Goal: Communication & Community: Answer question/provide support

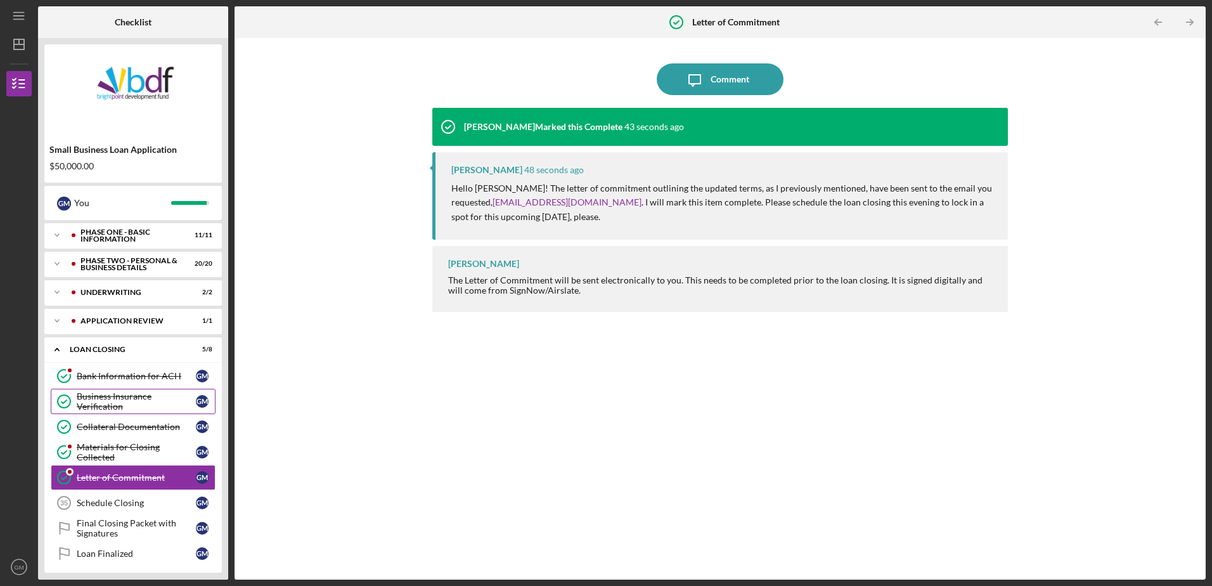
click at [120, 401] on div "Business Insurance Verification" at bounding box center [136, 401] width 119 height 20
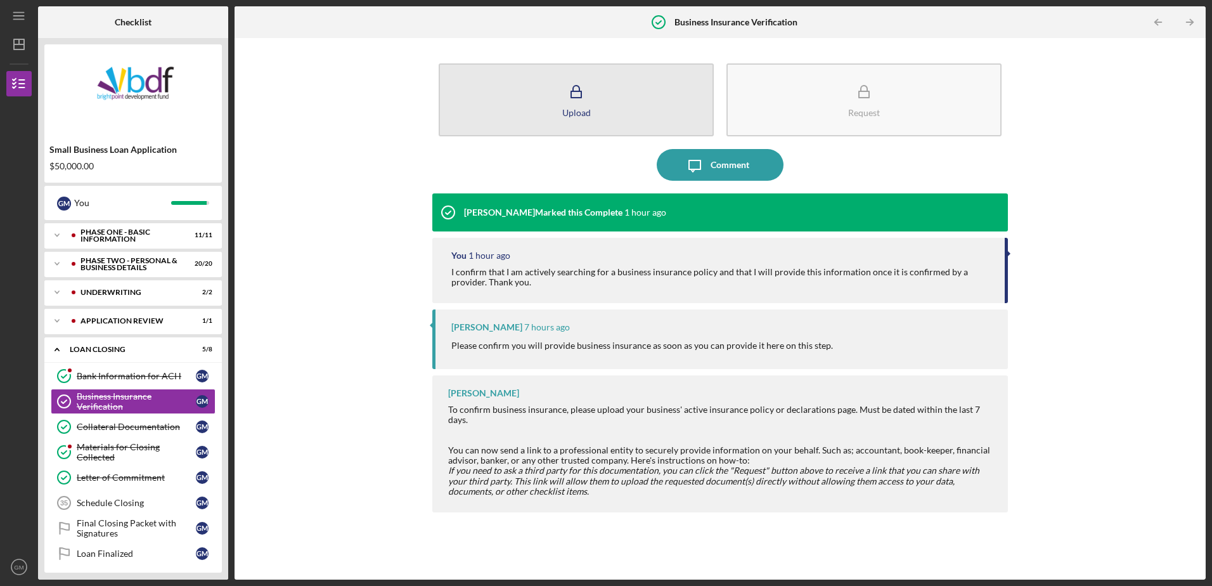
click at [569, 105] on icon "button" at bounding box center [576, 92] width 32 height 32
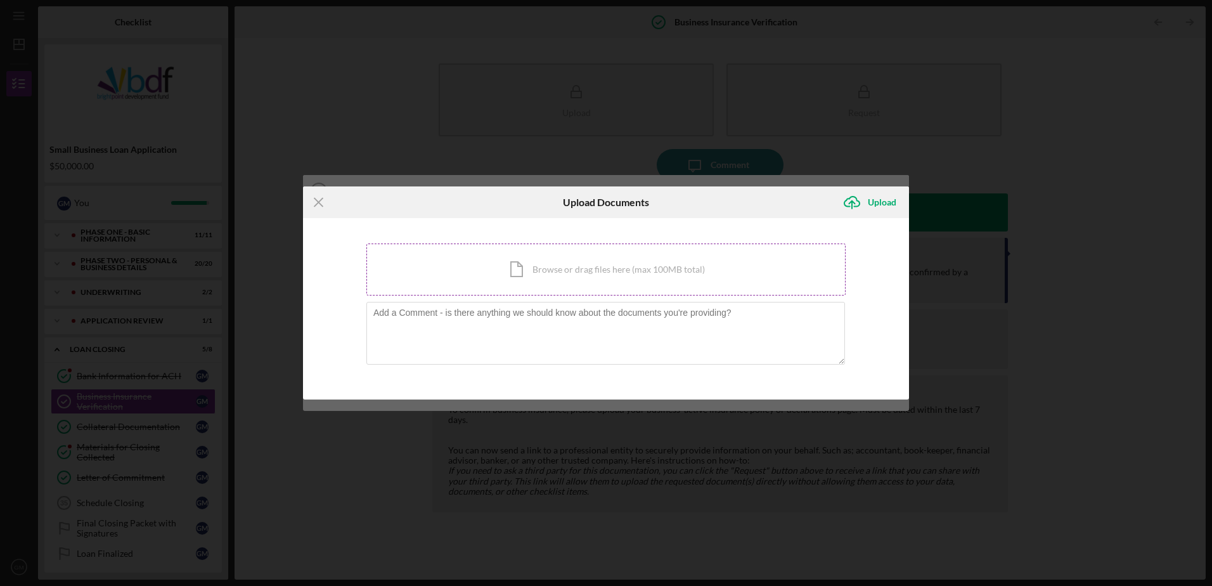
click at [558, 273] on div "Icon/Document Browse or drag files here (max 100MB total) Tap to choose files o…" at bounding box center [605, 269] width 479 height 52
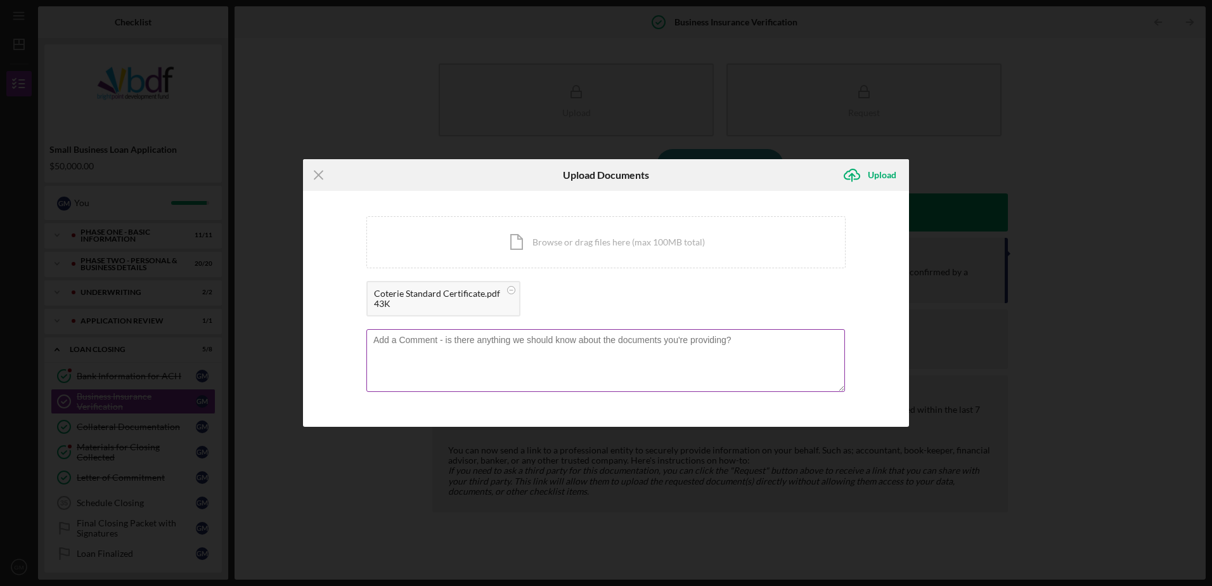
click at [482, 344] on textarea at bounding box center [605, 360] width 478 height 62
type textarea "Confirmation of business insurance has been uploaded."
click at [885, 179] on div "Upload" at bounding box center [882, 174] width 29 height 25
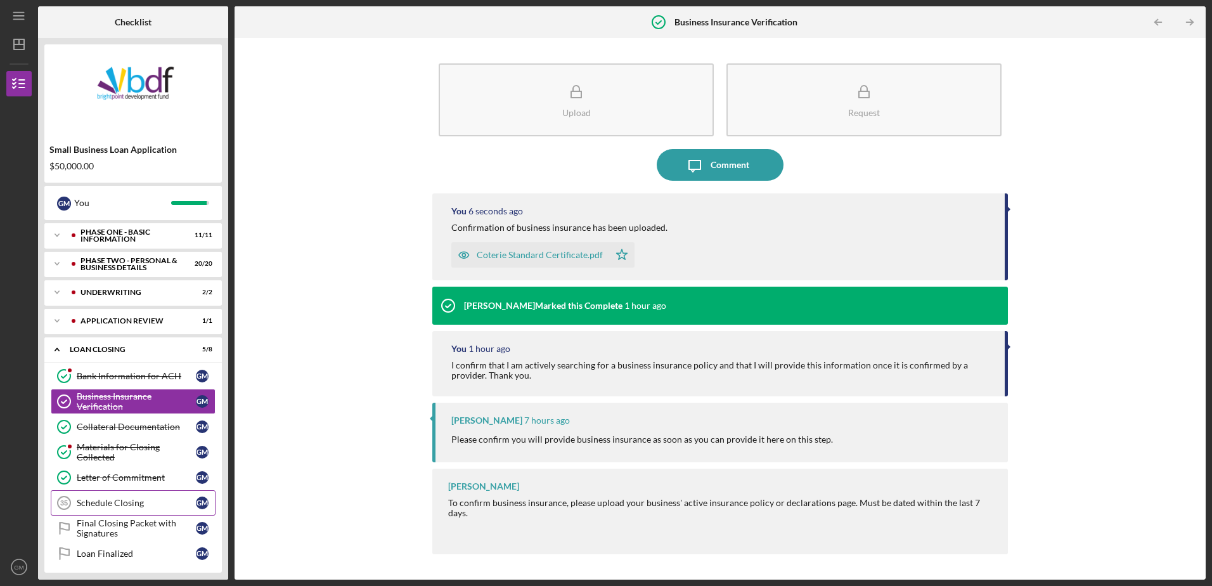
click at [146, 508] on div "Schedule Closing" at bounding box center [136, 502] width 119 height 10
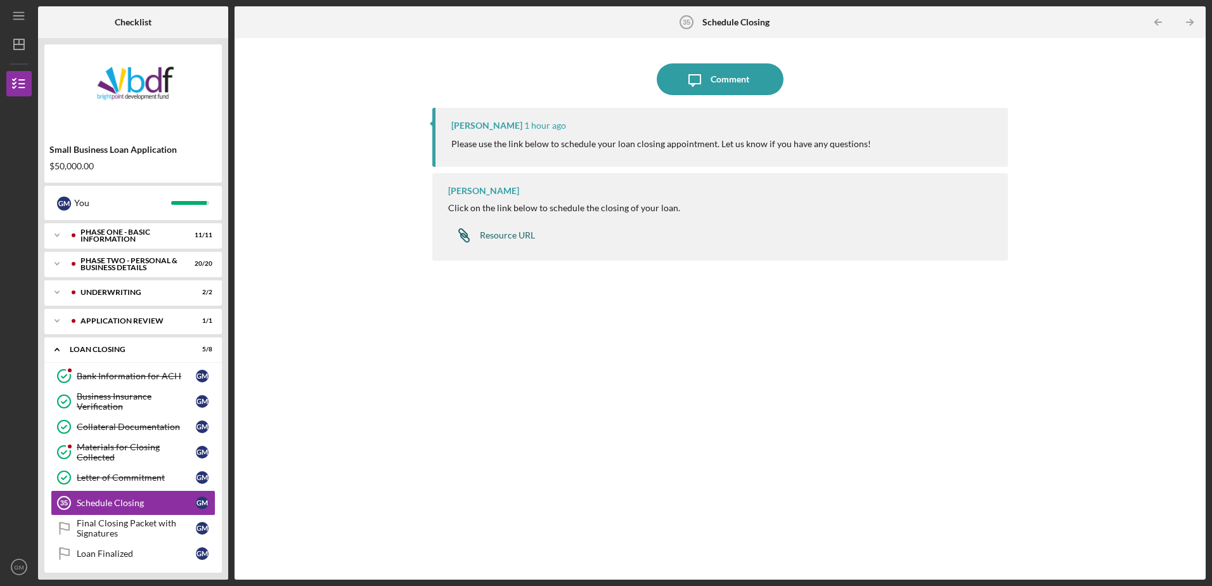
click at [499, 237] on div "Resource URL" at bounding box center [507, 235] width 55 height 10
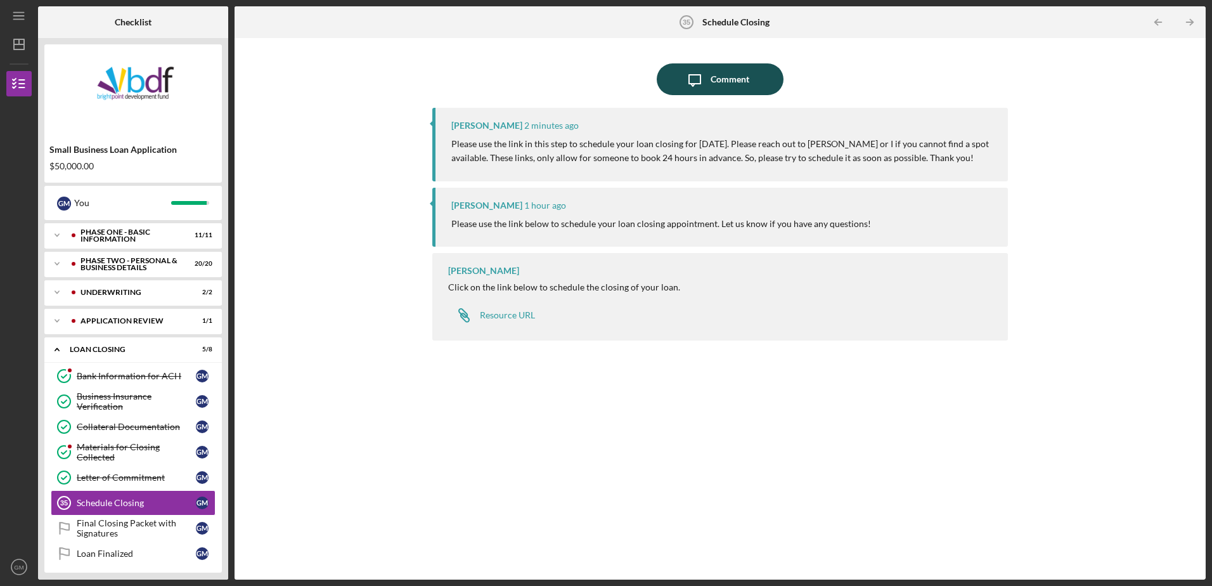
click at [716, 82] on div "Comment" at bounding box center [729, 79] width 39 height 32
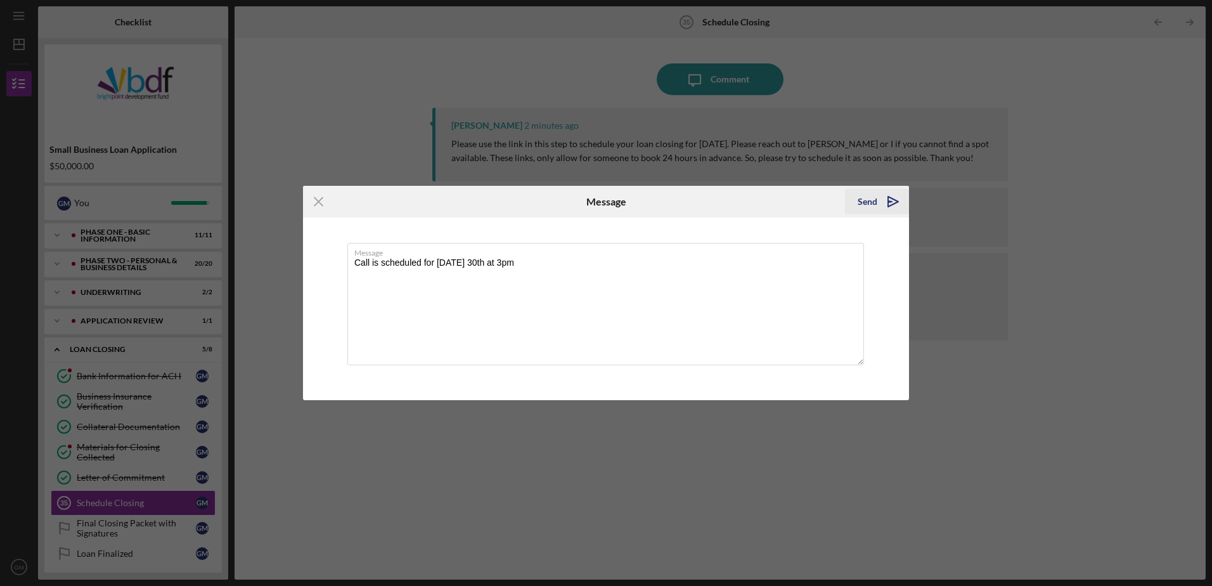
type textarea "Call is scheduled for [DATE] 30th at 3pm"
click at [864, 203] on div "Send" at bounding box center [867, 201] width 20 height 25
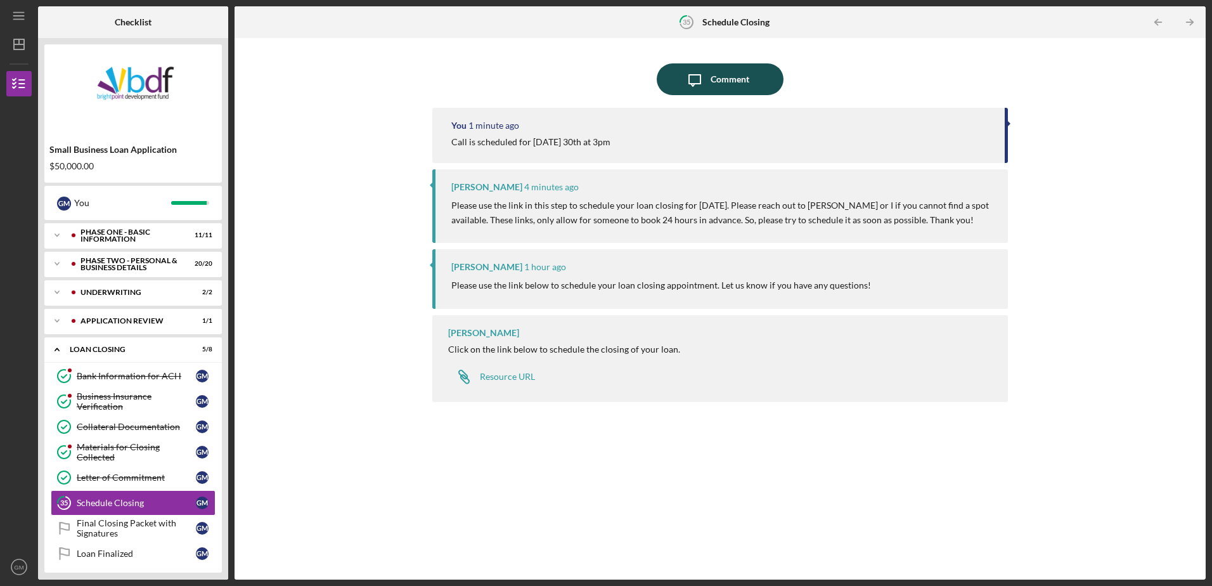
click at [710, 80] on div "Comment" at bounding box center [729, 79] width 39 height 32
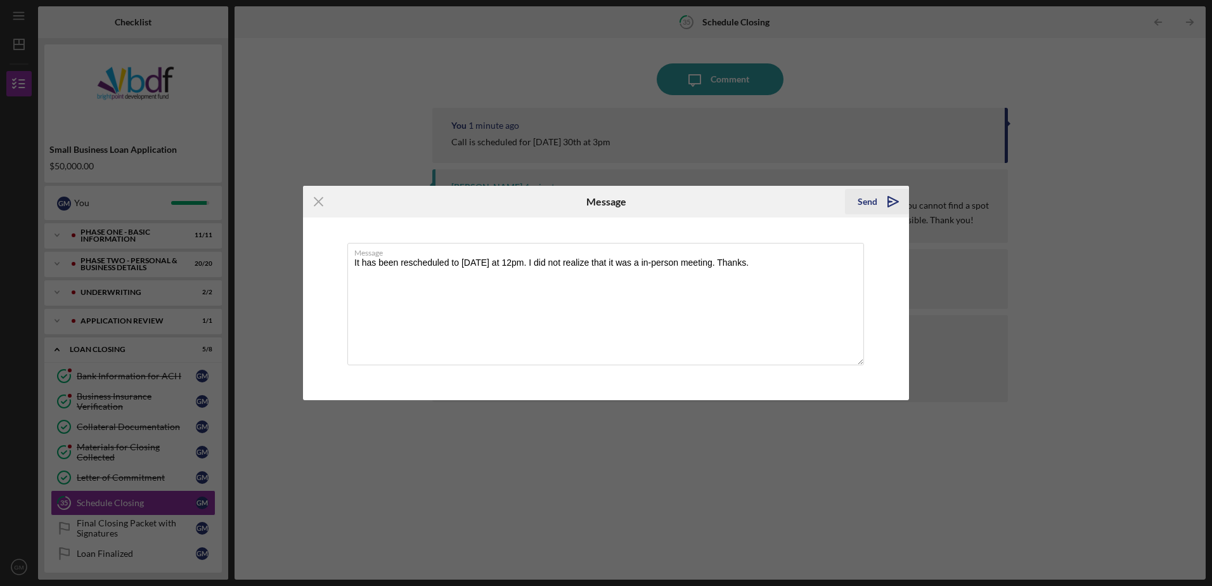
type textarea "It has been rescheduled to [DATE] at 12pm. I did not realize that it was a in-p…"
click at [871, 208] on div "Send" at bounding box center [867, 201] width 20 height 25
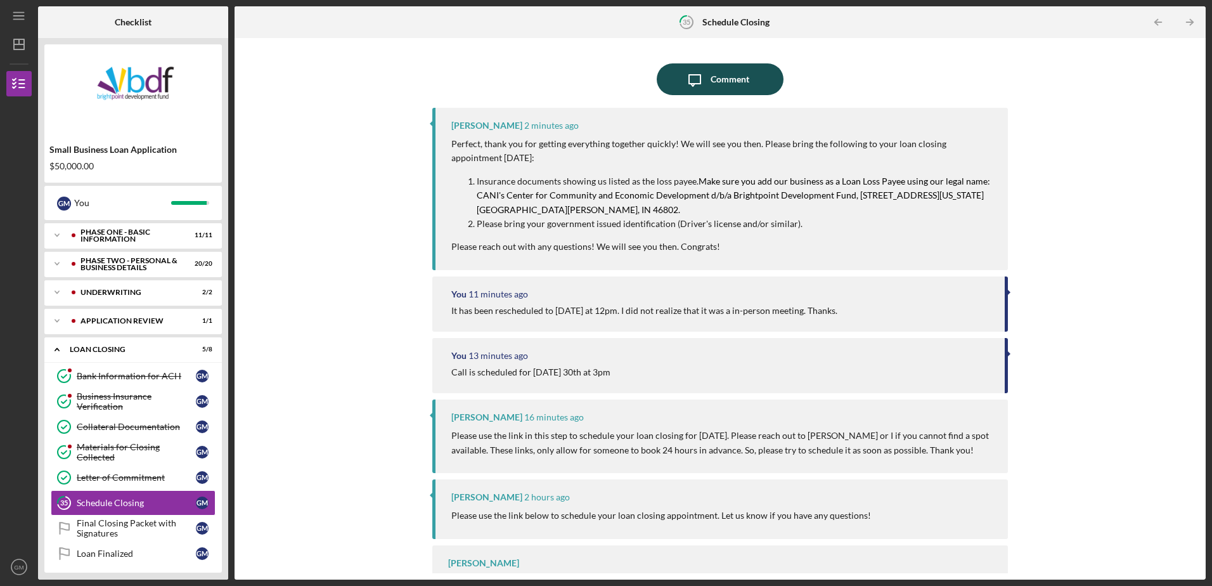
click at [727, 82] on div "Comment" at bounding box center [729, 79] width 39 height 32
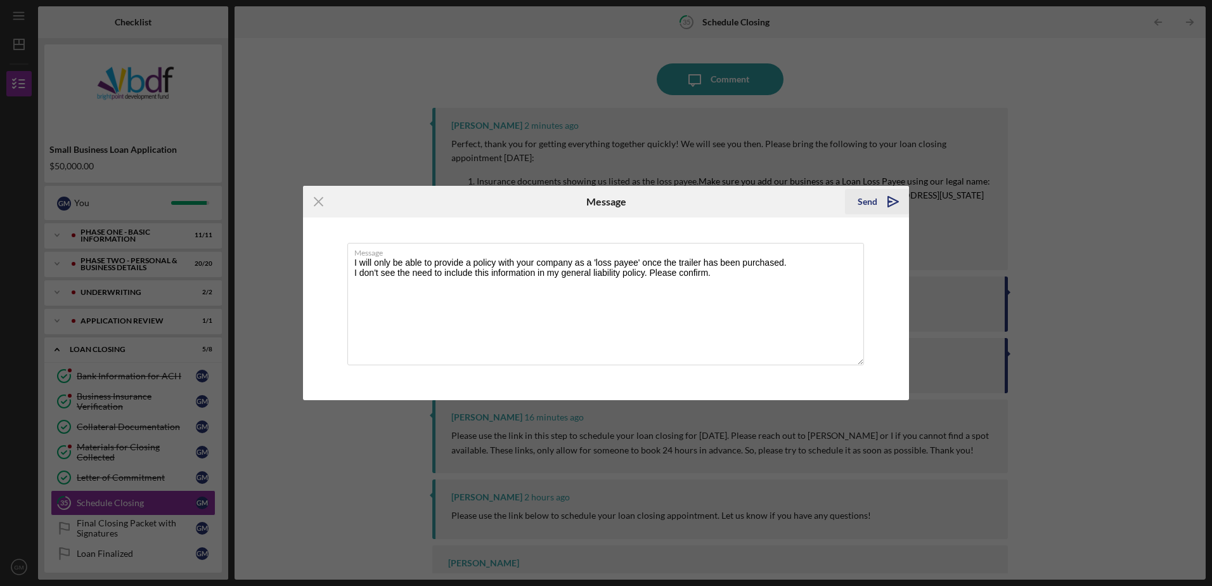
type textarea "I will only be able to provide a policy with your company as a 'loss payee' onc…"
click at [871, 206] on div "Send" at bounding box center [867, 201] width 20 height 25
